Goal: Task Accomplishment & Management: Manage account settings

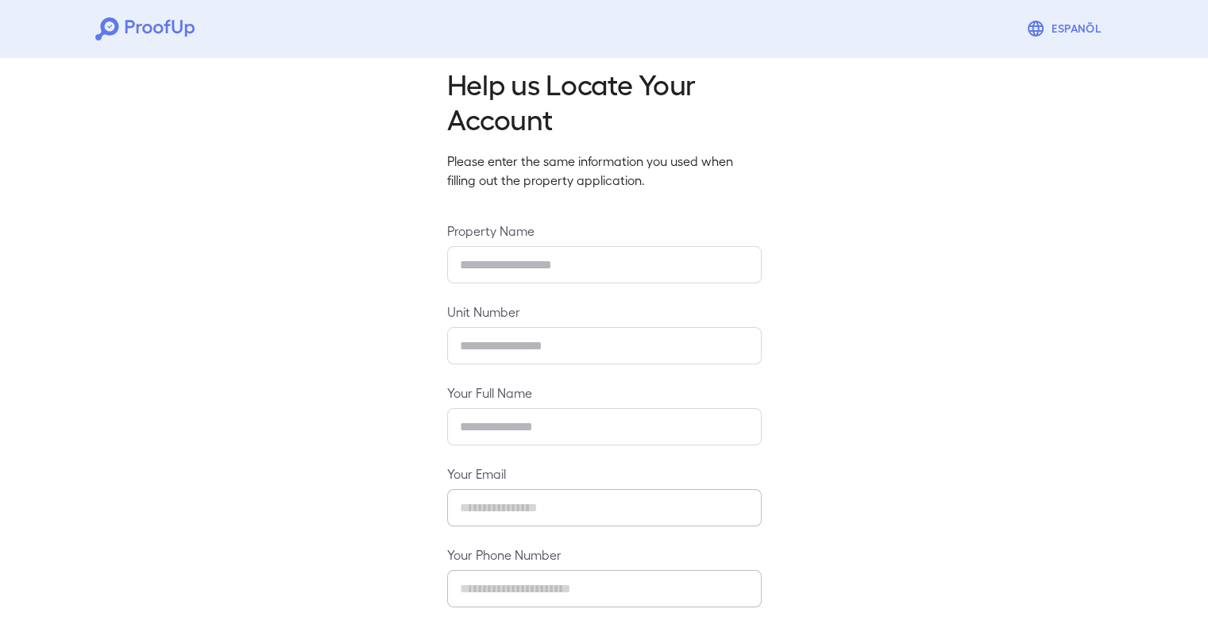
scroll to position [11, 0]
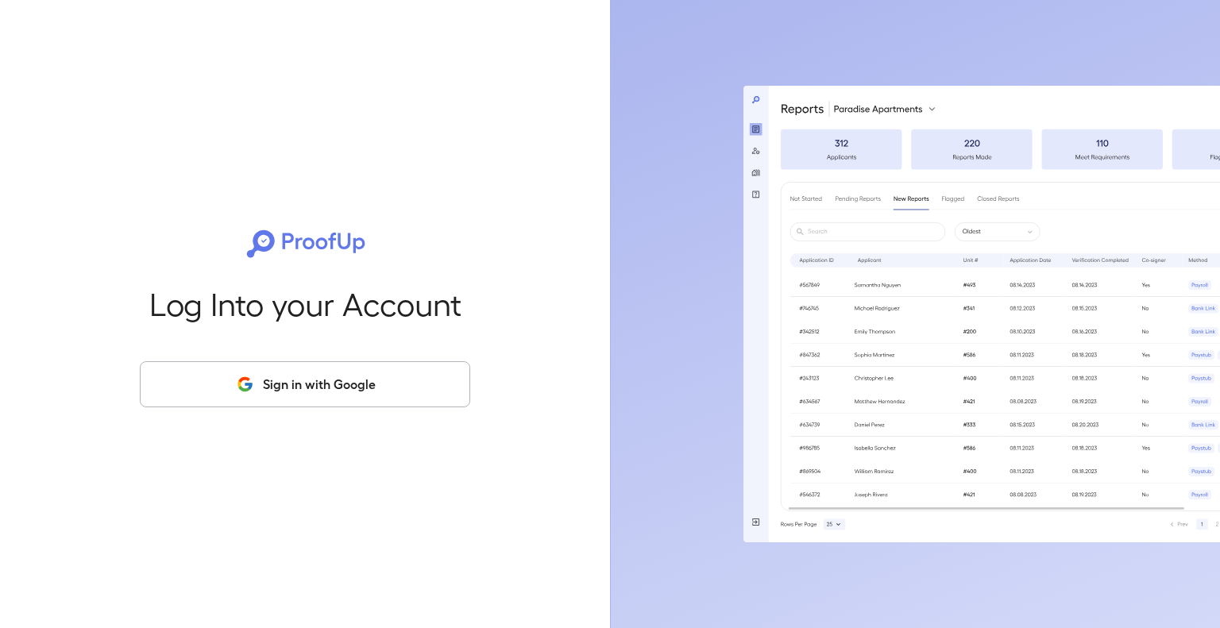
click at [359, 400] on button "Sign in with Google" at bounding box center [305, 385] width 331 height 46
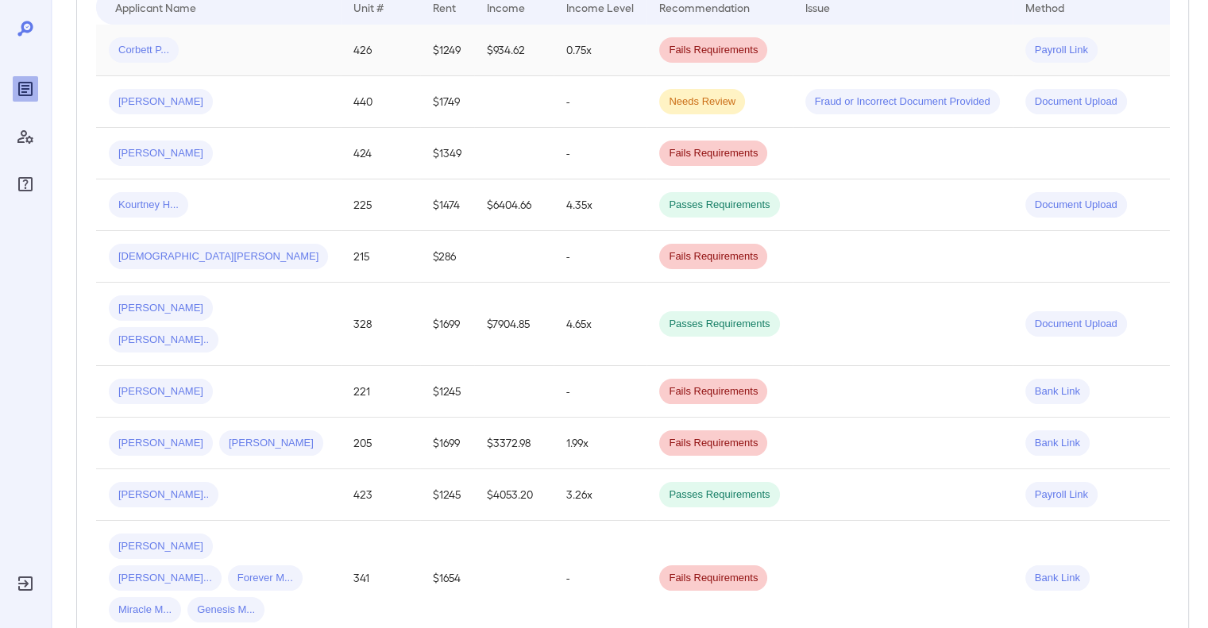
scroll to position [79, 0]
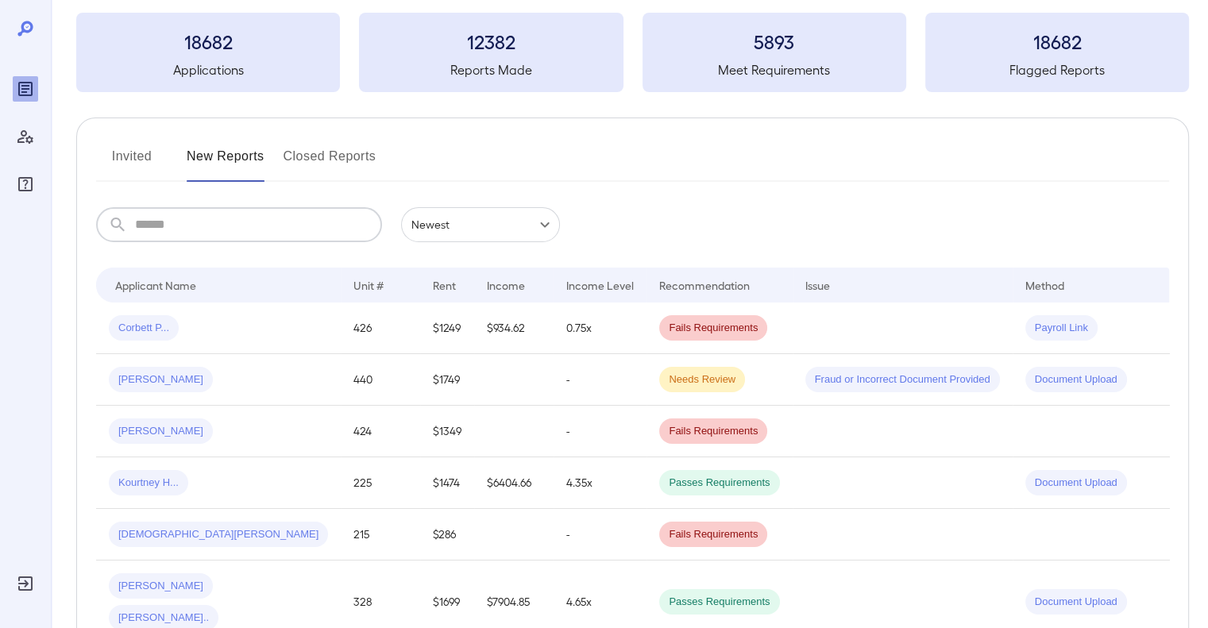
click at [316, 222] on input "text" at bounding box center [258, 224] width 247 height 35
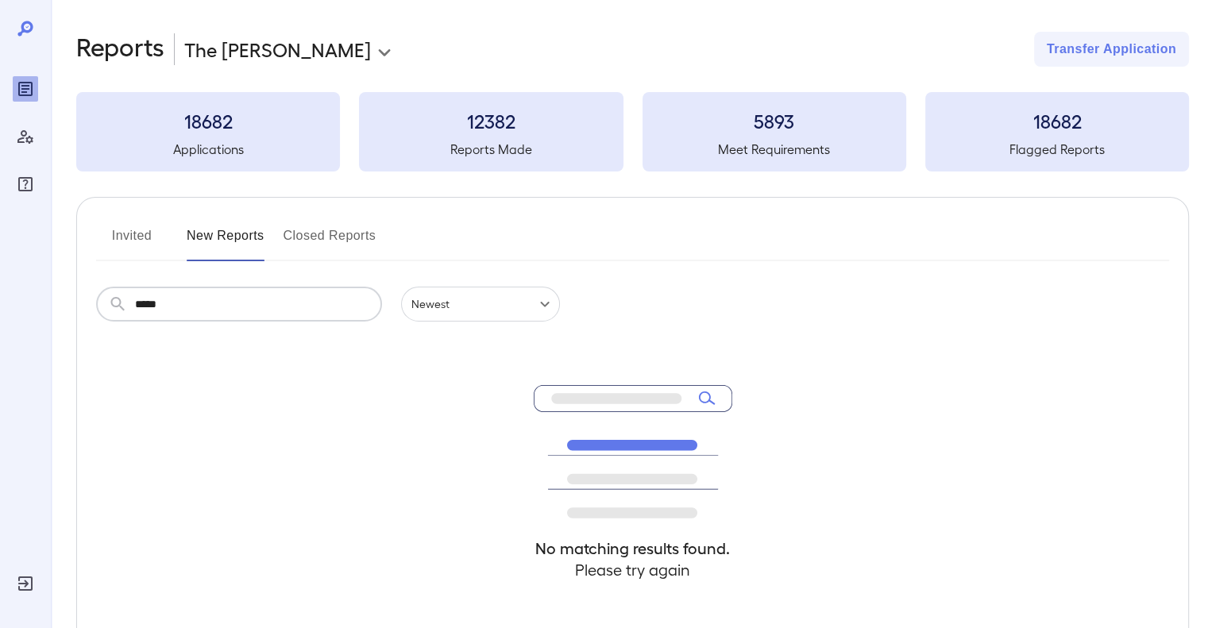
type input "*****"
click at [121, 251] on button "Invited" at bounding box center [132, 242] width 72 height 38
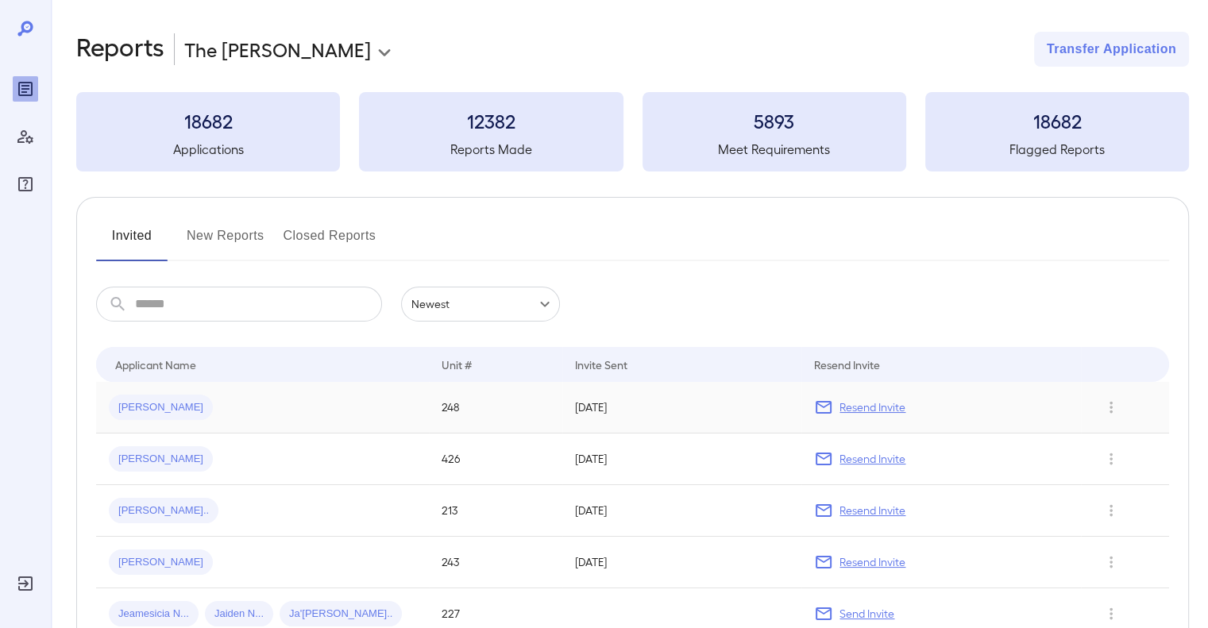
click at [870, 412] on p "Resend Invite" at bounding box center [873, 408] width 66 height 16
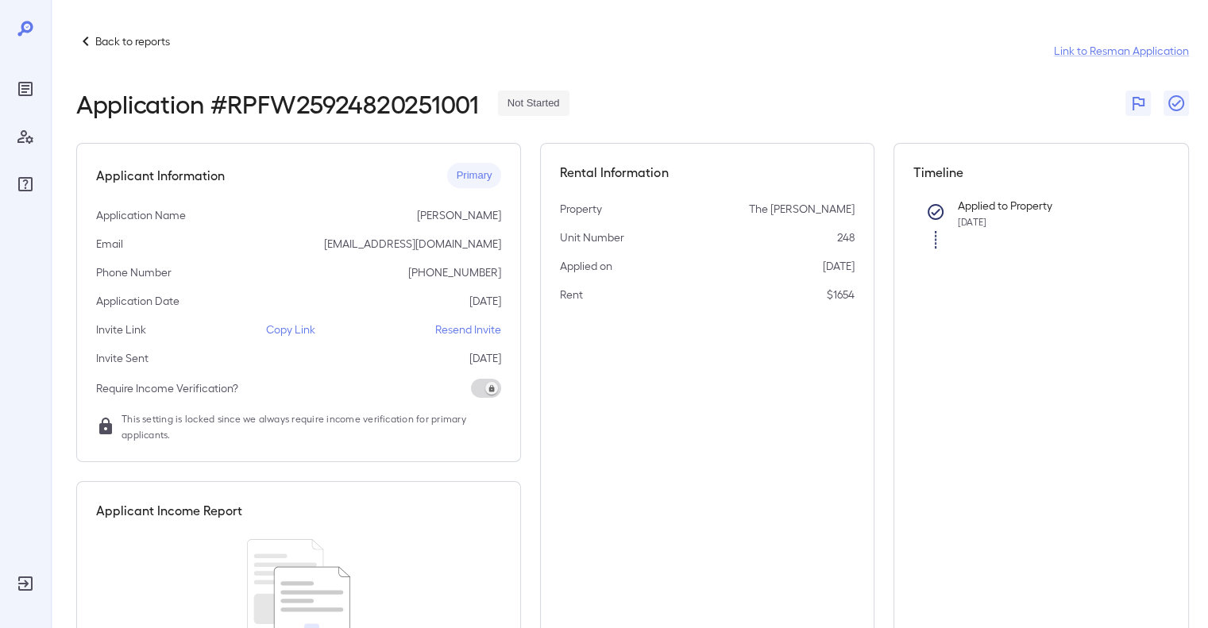
click at [473, 330] on p "Resend Invite" at bounding box center [468, 330] width 66 height 16
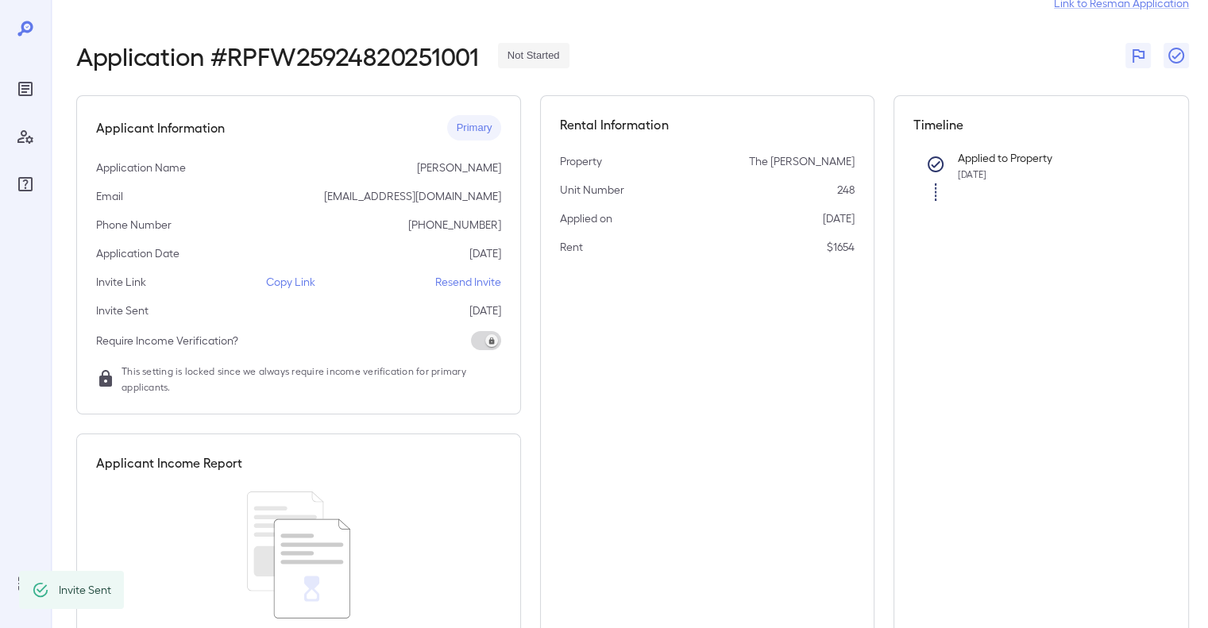
scroll to position [130, 0]
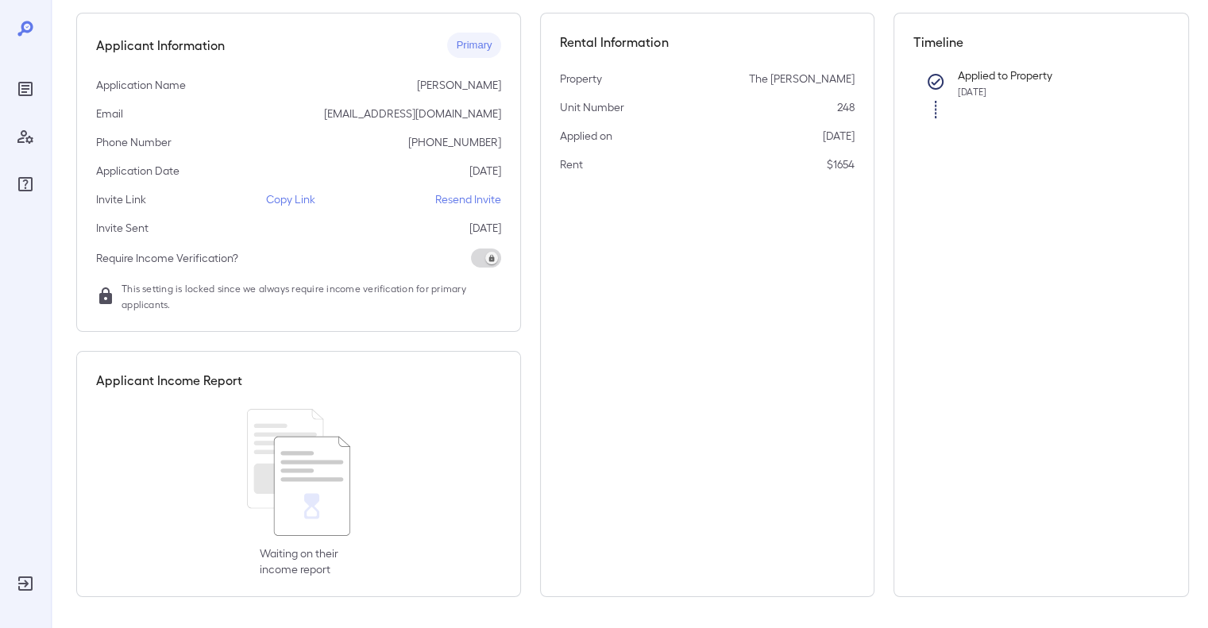
drag, startPoint x: 311, startPoint y: 520, endPoint x: 318, endPoint y: 498, distance: 23.1
click at [311, 517] on icon at bounding box center [298, 472] width 103 height 127
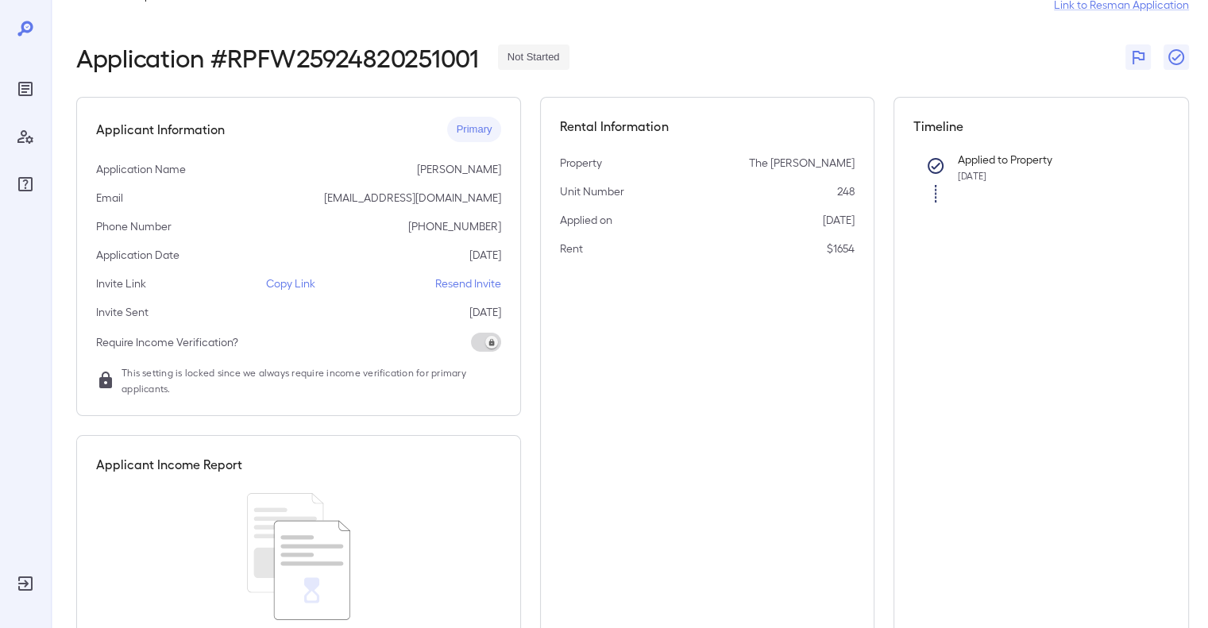
scroll to position [0, 0]
